Goal: Task Accomplishment & Management: Manage account settings

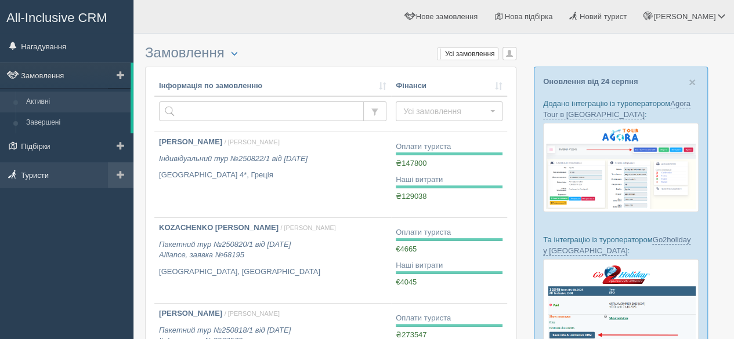
click at [52, 172] on link "Туристи" at bounding box center [66, 175] width 133 height 26
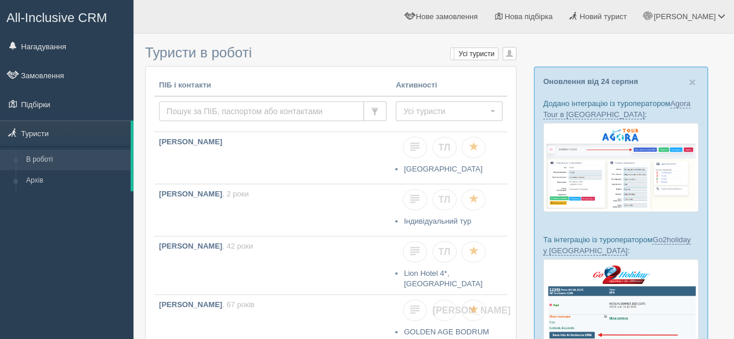
click at [199, 110] on input "text" at bounding box center [261, 111] width 205 height 20
type input "байд"
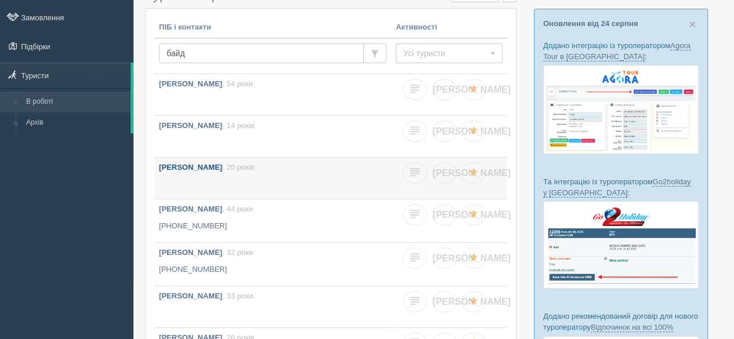
scroll to position [116, 0]
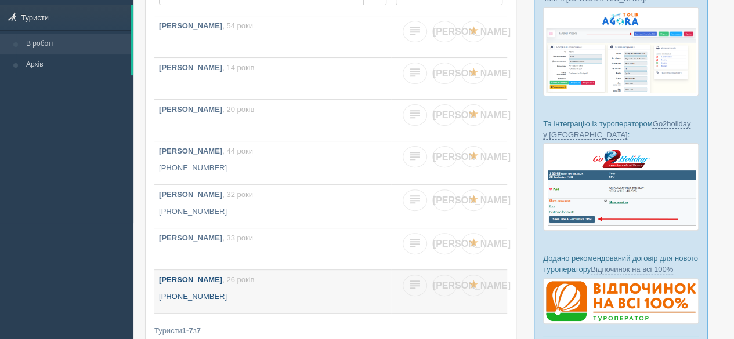
click at [233, 295] on p "[PHONE_NUMBER]" at bounding box center [272, 297] width 227 height 11
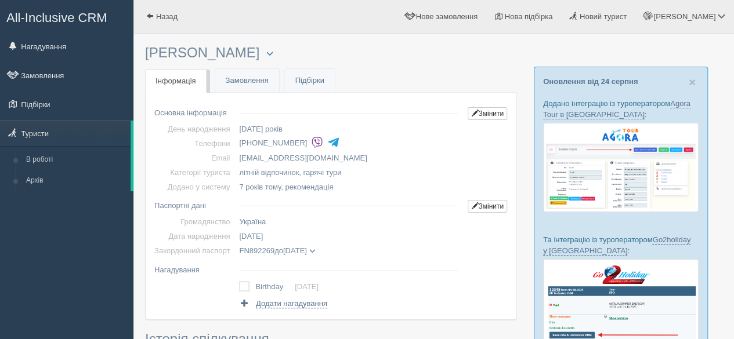
drag, startPoint x: 237, startPoint y: 251, endPoint x: 325, endPoint y: 245, distance: 88.9
click at [325, 245] on td "FN892269 до 18.05.2028 BAIDUKOV KYRYLO дата видачі 18.05.2018 орган видачі 8089" at bounding box center [348, 251] width 229 height 14
copy span "FN892269 до 18.05.2028"
click at [469, 208] on link "Змінити" at bounding box center [486, 206] width 39 height 13
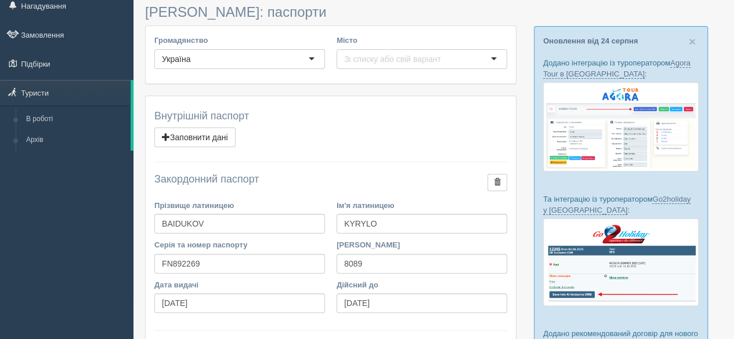
scroll to position [58, 0]
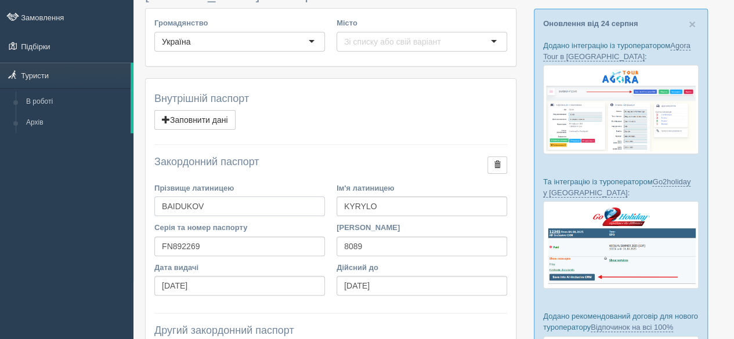
drag, startPoint x: 223, startPoint y: 207, endPoint x: 152, endPoint y: 202, distance: 70.9
click at [152, 202] on div "Прізвище латиницею BAIDUKOV" at bounding box center [239, 202] width 182 height 39
drag, startPoint x: 392, startPoint y: 200, endPoint x: 333, endPoint y: 202, distance: 58.6
click at [333, 202] on div "Ім'я латиницею KYRYLO" at bounding box center [422, 202] width 182 height 39
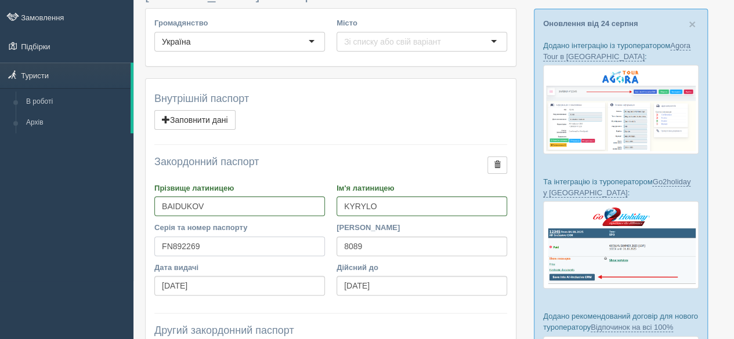
drag, startPoint x: 190, startPoint y: 244, endPoint x: 158, endPoint y: 242, distance: 32.6
click at [158, 242] on input "FN892269" at bounding box center [239, 247] width 171 height 20
drag, startPoint x: 401, startPoint y: 284, endPoint x: 318, endPoint y: 198, distance: 119.3
click at [324, 280] on div "Дата видачі 18.05.2018 Дійсний до 18.05.2028" at bounding box center [330, 281] width 364 height 39
drag, startPoint x: 216, startPoint y: 288, endPoint x: 146, endPoint y: 287, distance: 70.2
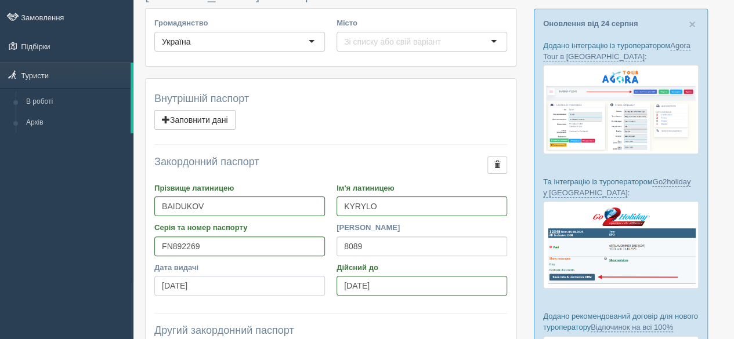
click at [146, 287] on div "Внутрішній паспорт Видалити Заповнити дані ПІБ (для договорів) Серія паспорту Н…" at bounding box center [331, 226] width 370 height 295
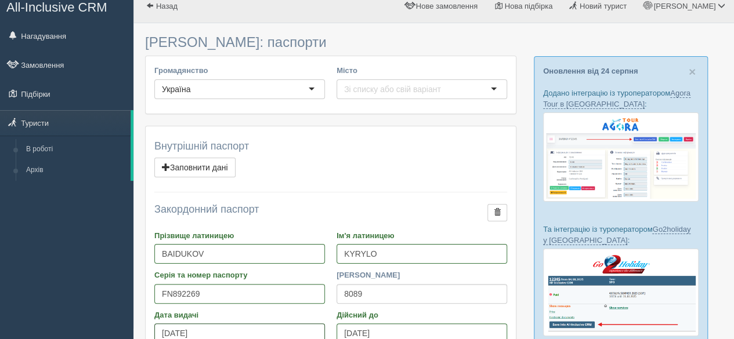
scroll to position [0, 0]
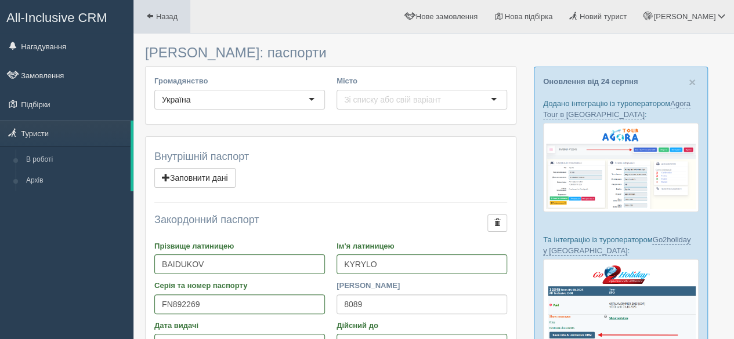
click at [149, 12] on span at bounding box center [150, 16] width 8 height 8
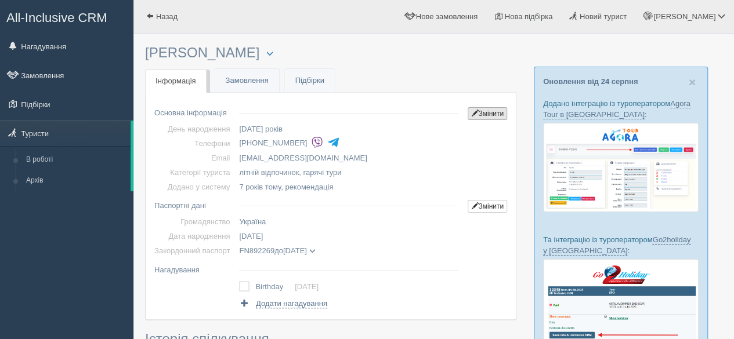
click at [489, 112] on link "Змінити" at bounding box center [486, 113] width 39 height 13
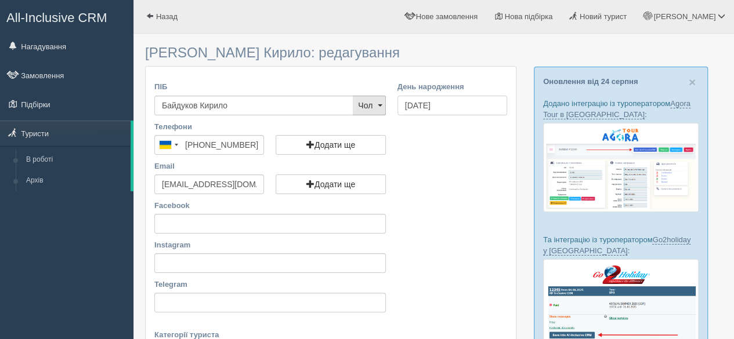
drag, startPoint x: 458, startPoint y: 106, endPoint x: 384, endPoint y: 106, distance: 73.7
click at [384, 106] on div "ПІБ [PERSON_NAME] Чол Жін Чол Чол Жін День народження [DATE]" at bounding box center [330, 100] width 364 height 39
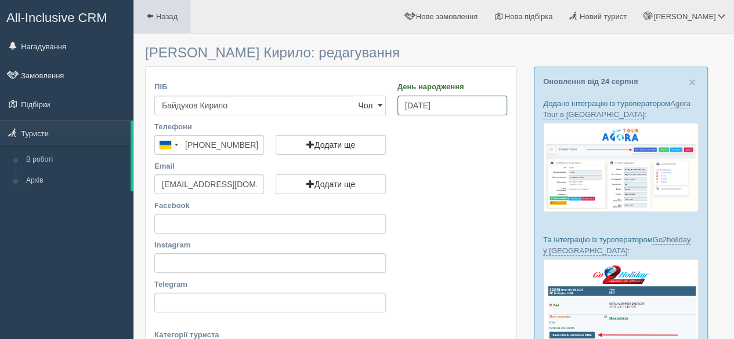
click at [151, 14] on span at bounding box center [150, 16] width 8 height 8
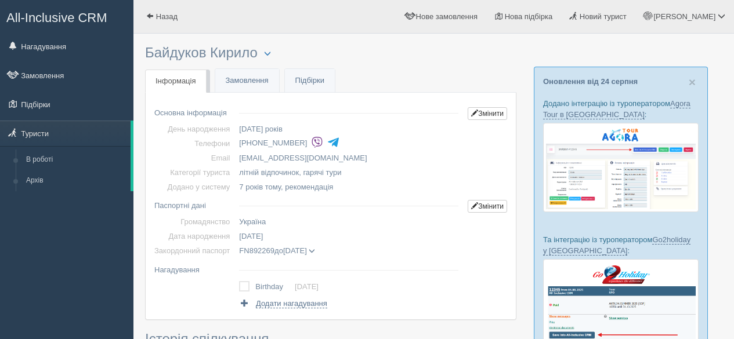
scroll to position [58, 0]
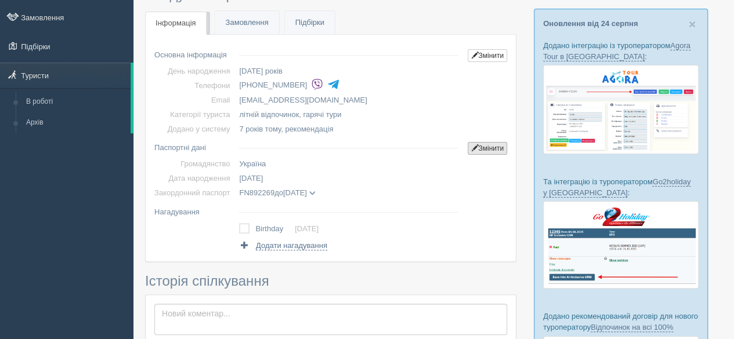
click at [486, 147] on link "Змінити" at bounding box center [486, 148] width 39 height 13
